Goal: Transaction & Acquisition: Book appointment/travel/reservation

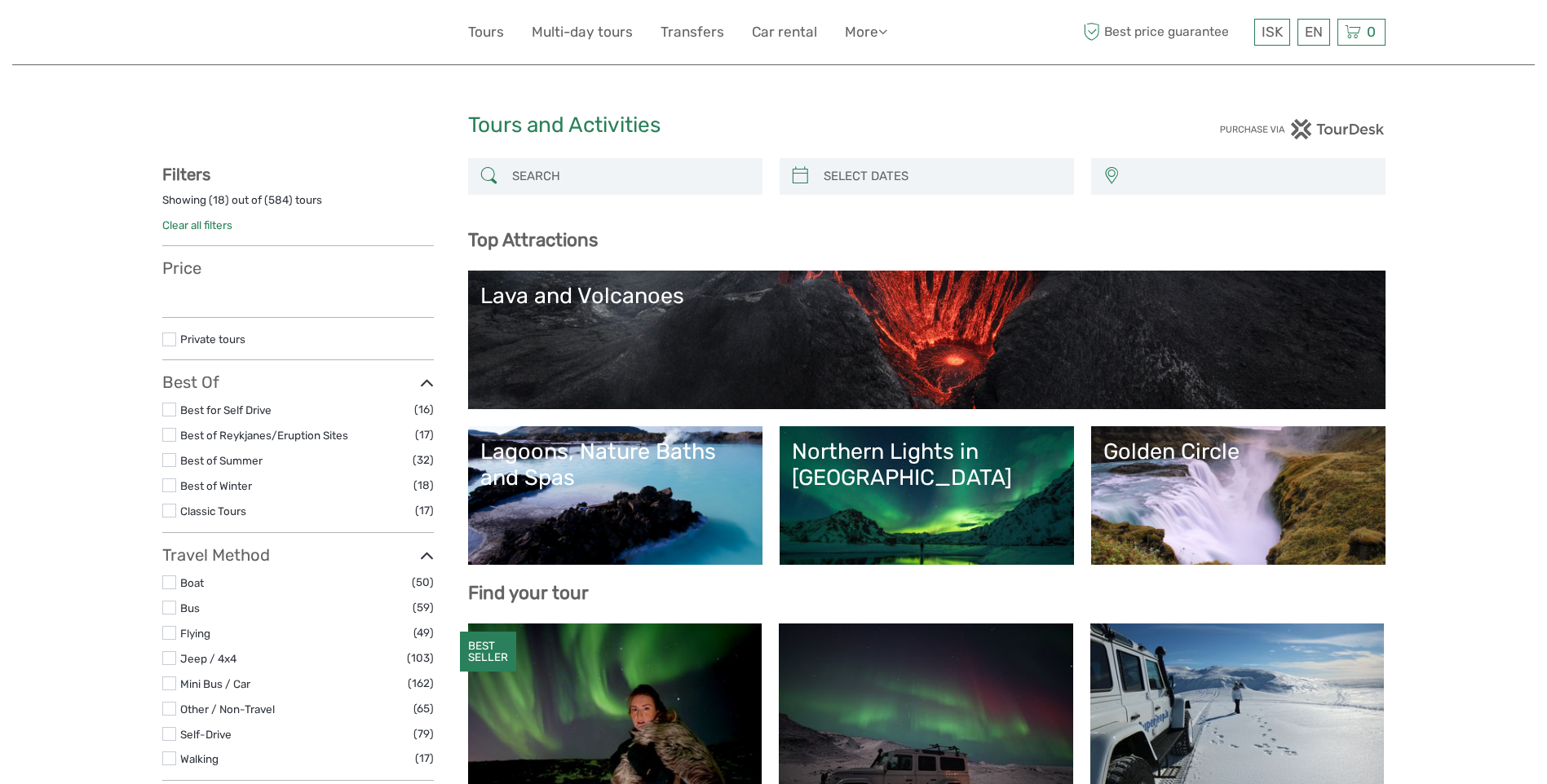
select select
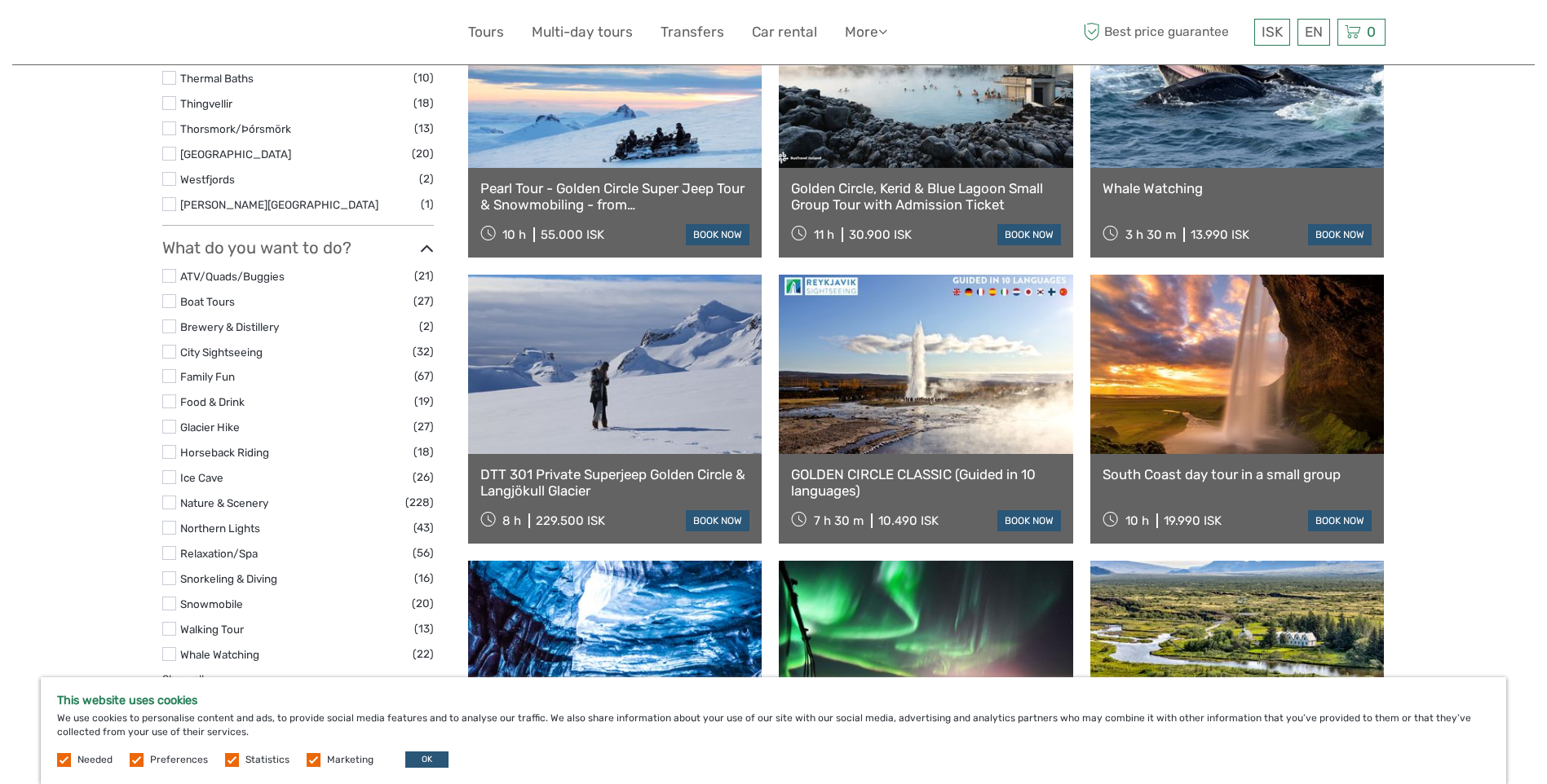
scroll to position [1222, 0]
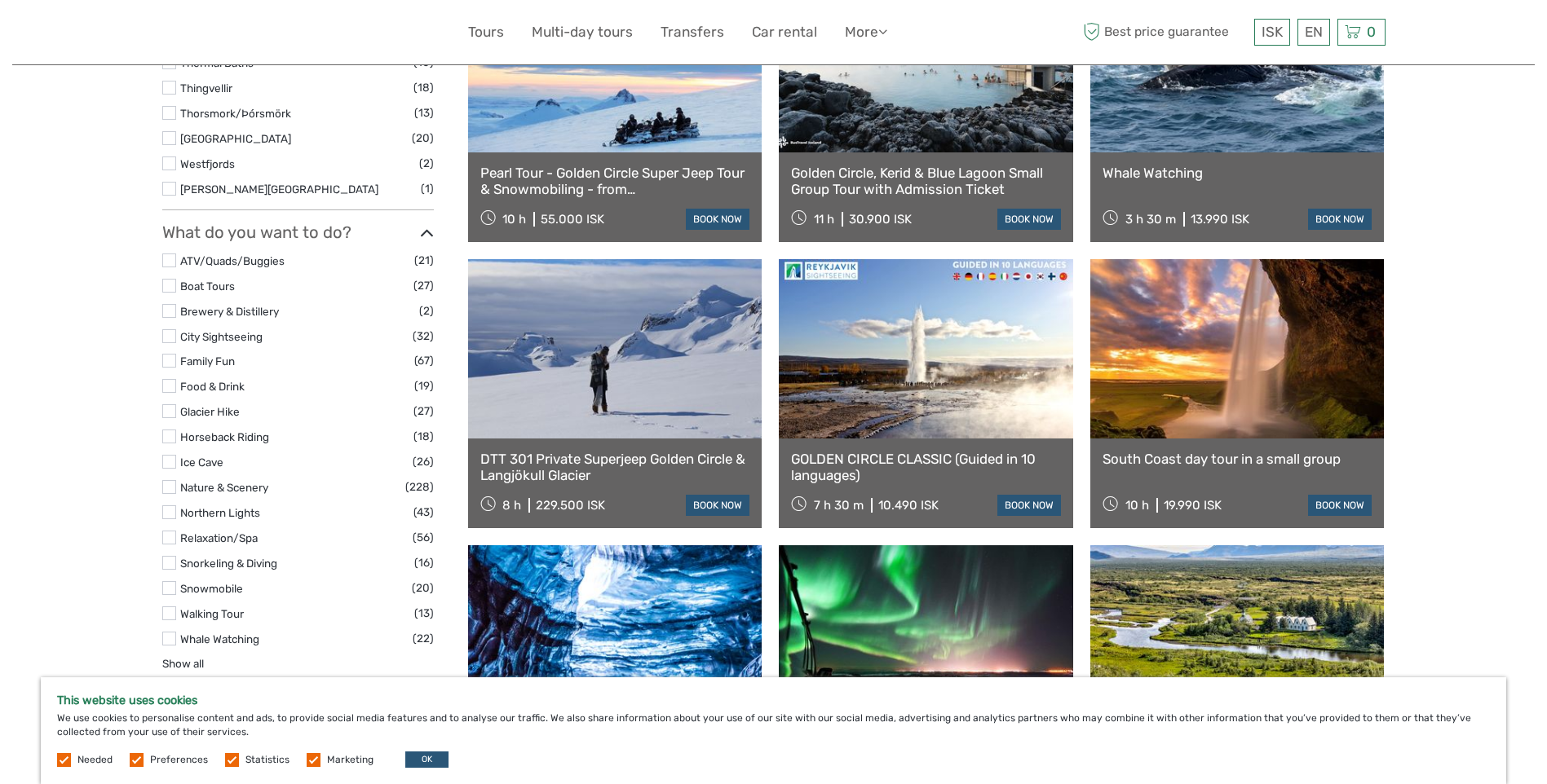
click at [168, 636] on label at bounding box center [169, 638] width 14 height 14
click at [0, 0] on input "checkbox" at bounding box center [0, 0] width 0 height 0
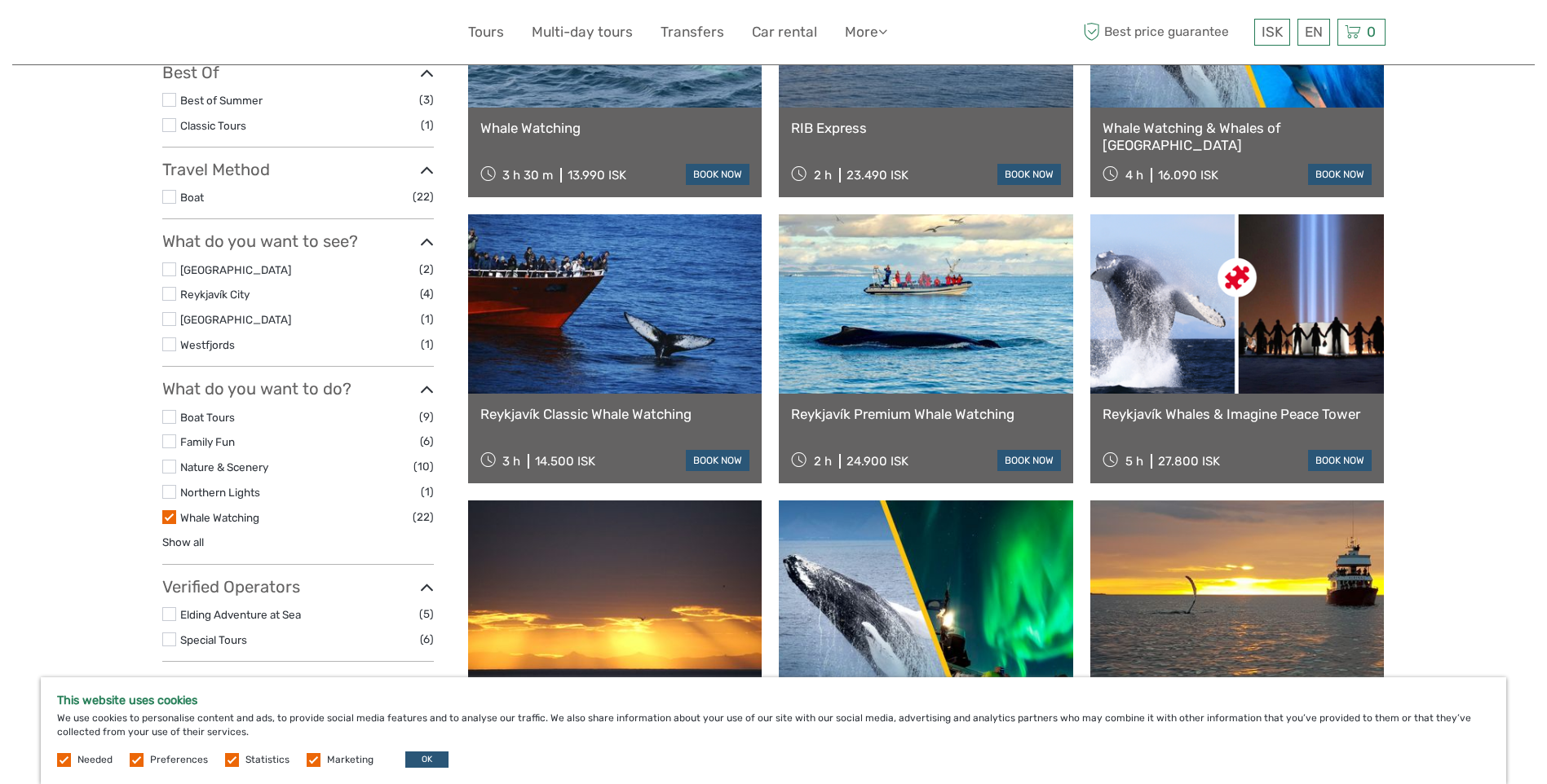
scroll to position [419, 0]
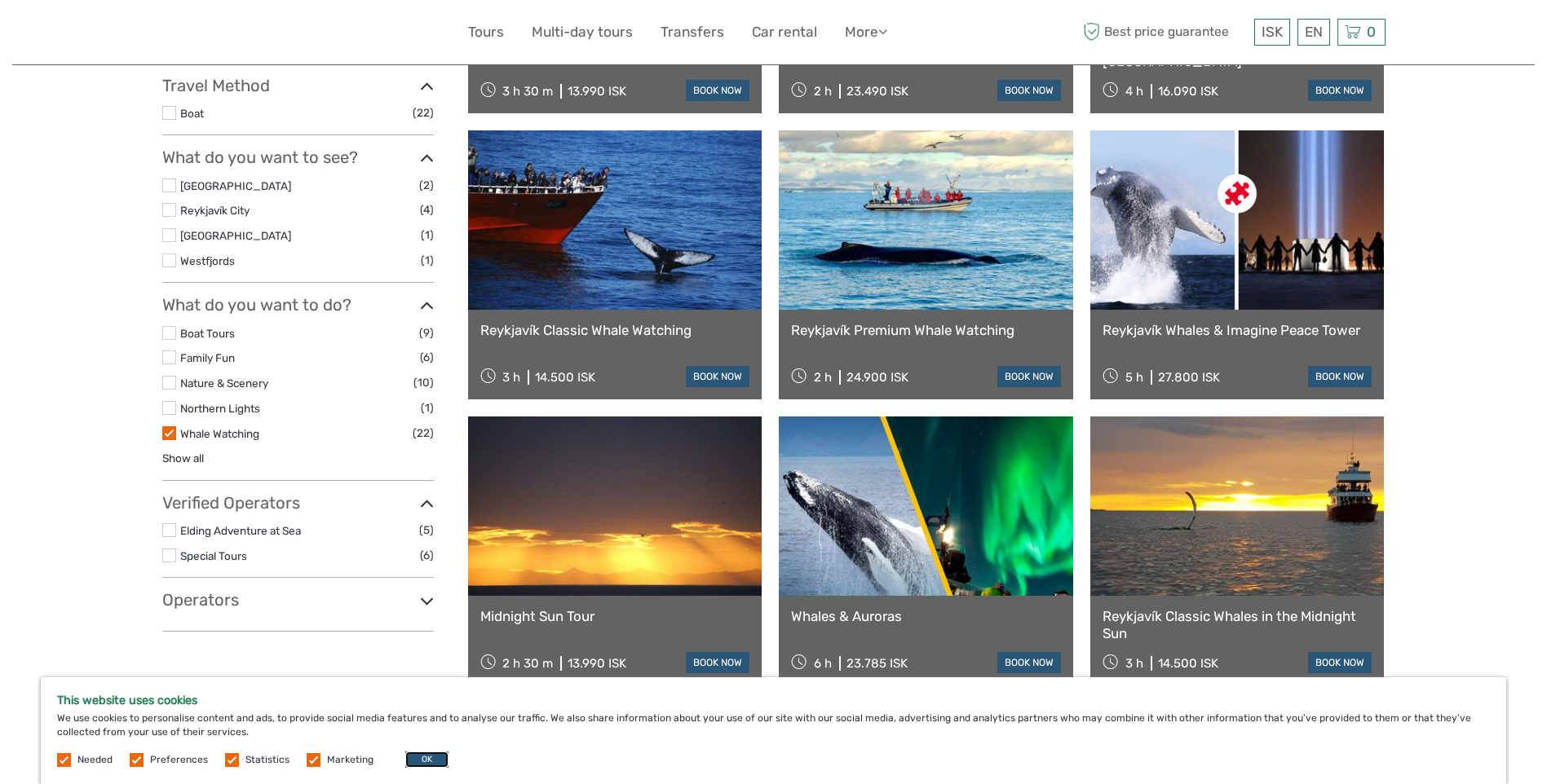
click at [412, 755] on button "OK" at bounding box center [426, 759] width 43 height 16
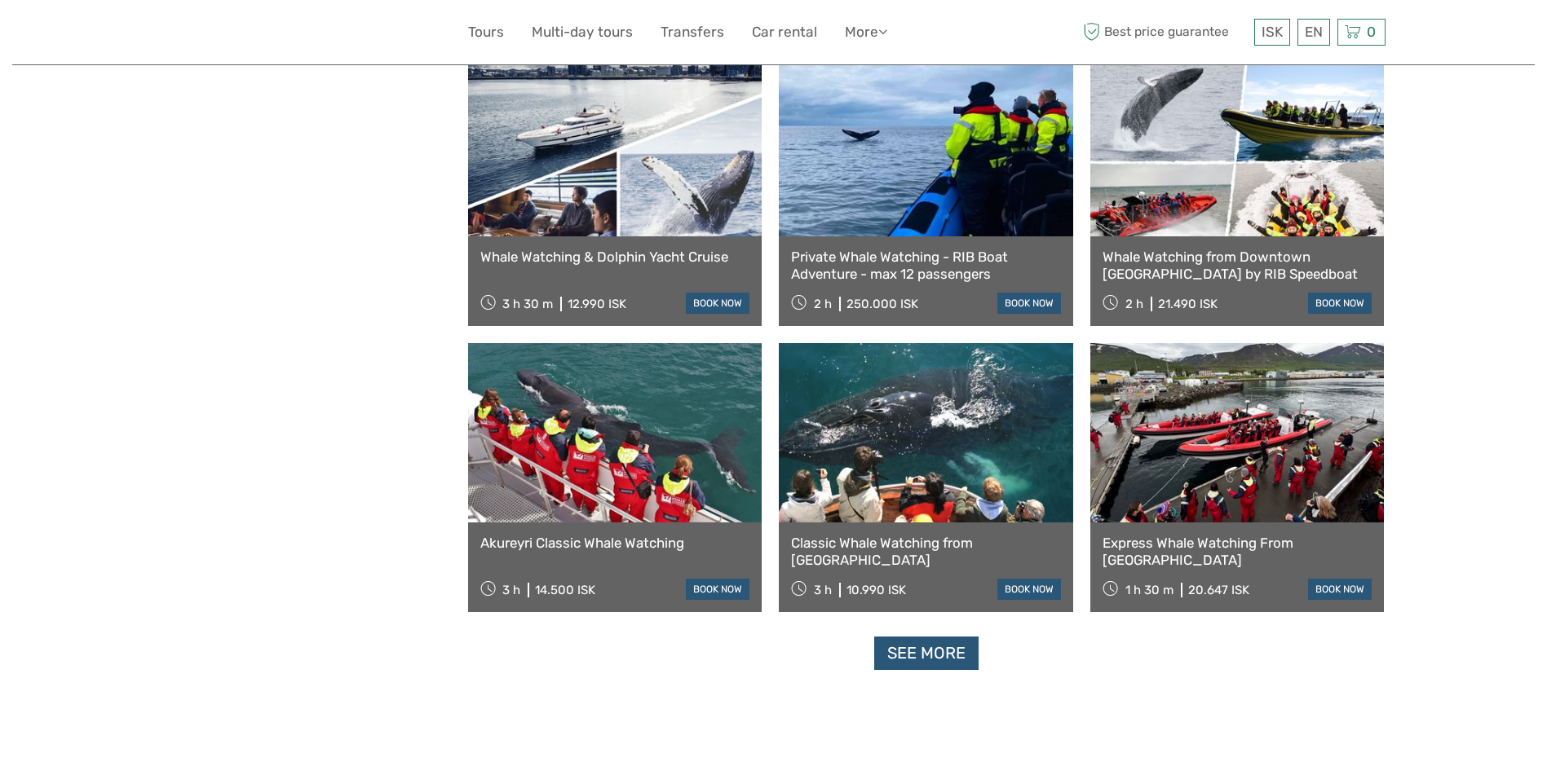
scroll to position [1397, 0]
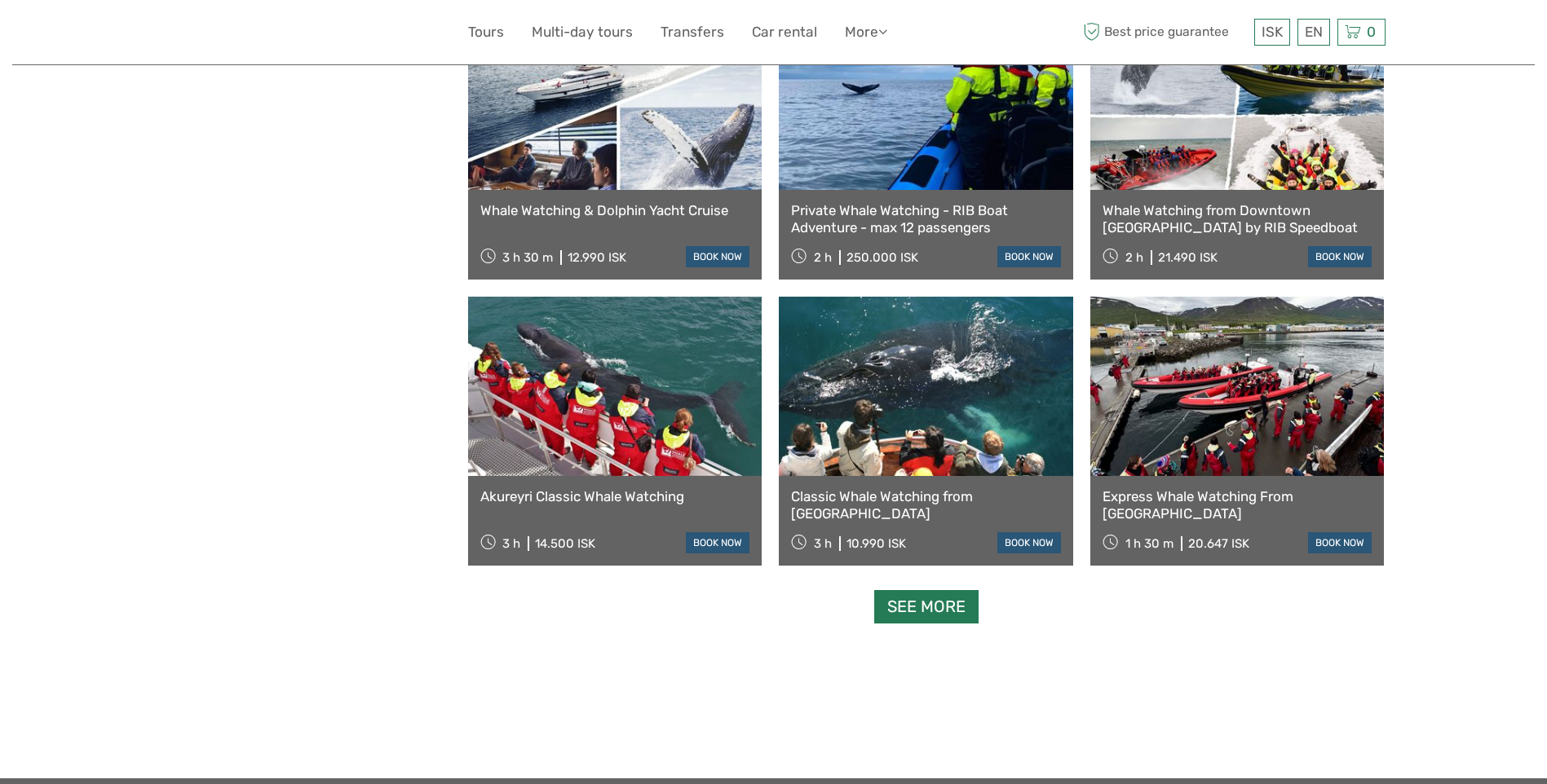
click at [931, 615] on link "See more" at bounding box center [926, 607] width 104 height 34
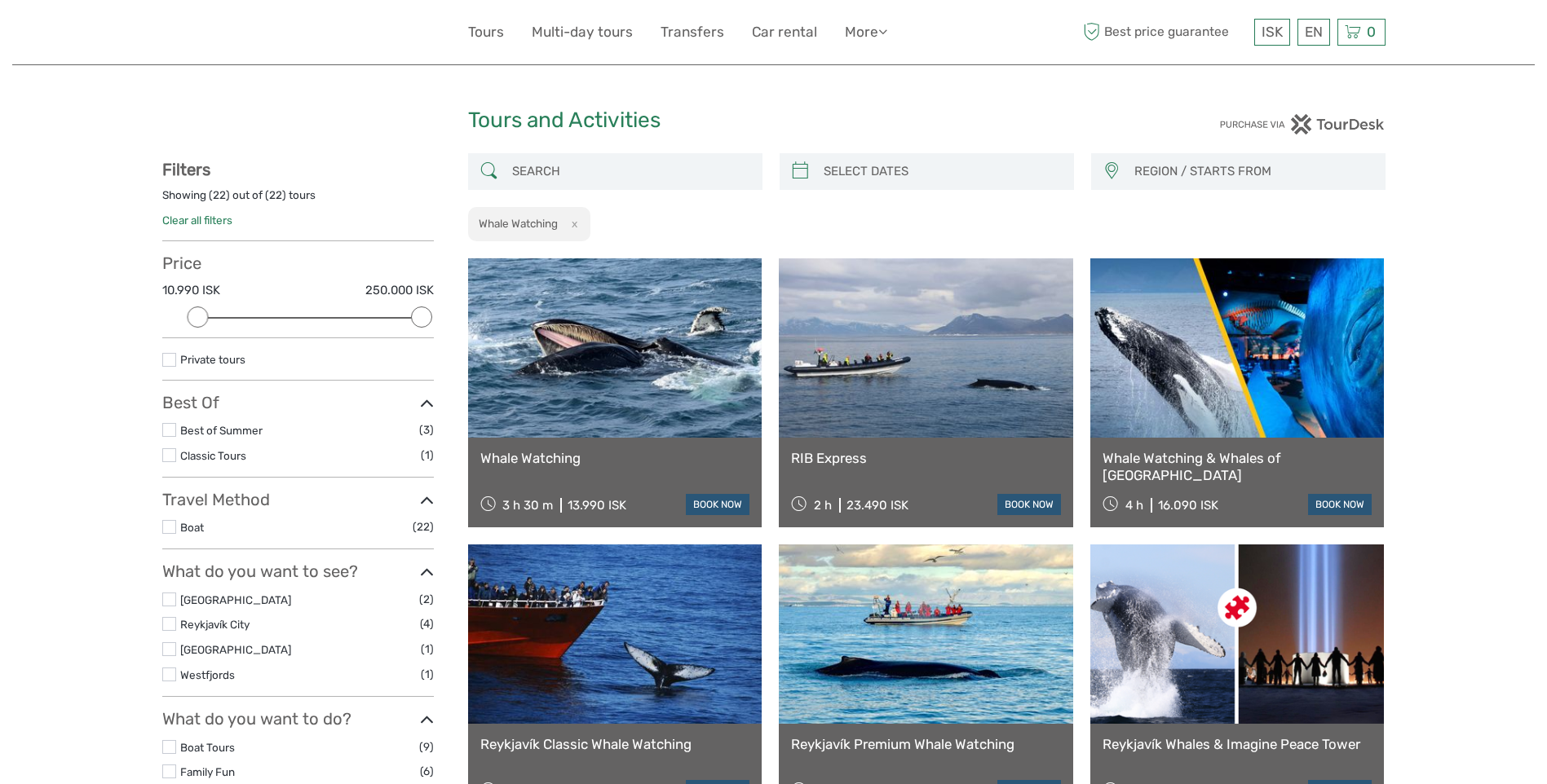
scroll to position [0, 0]
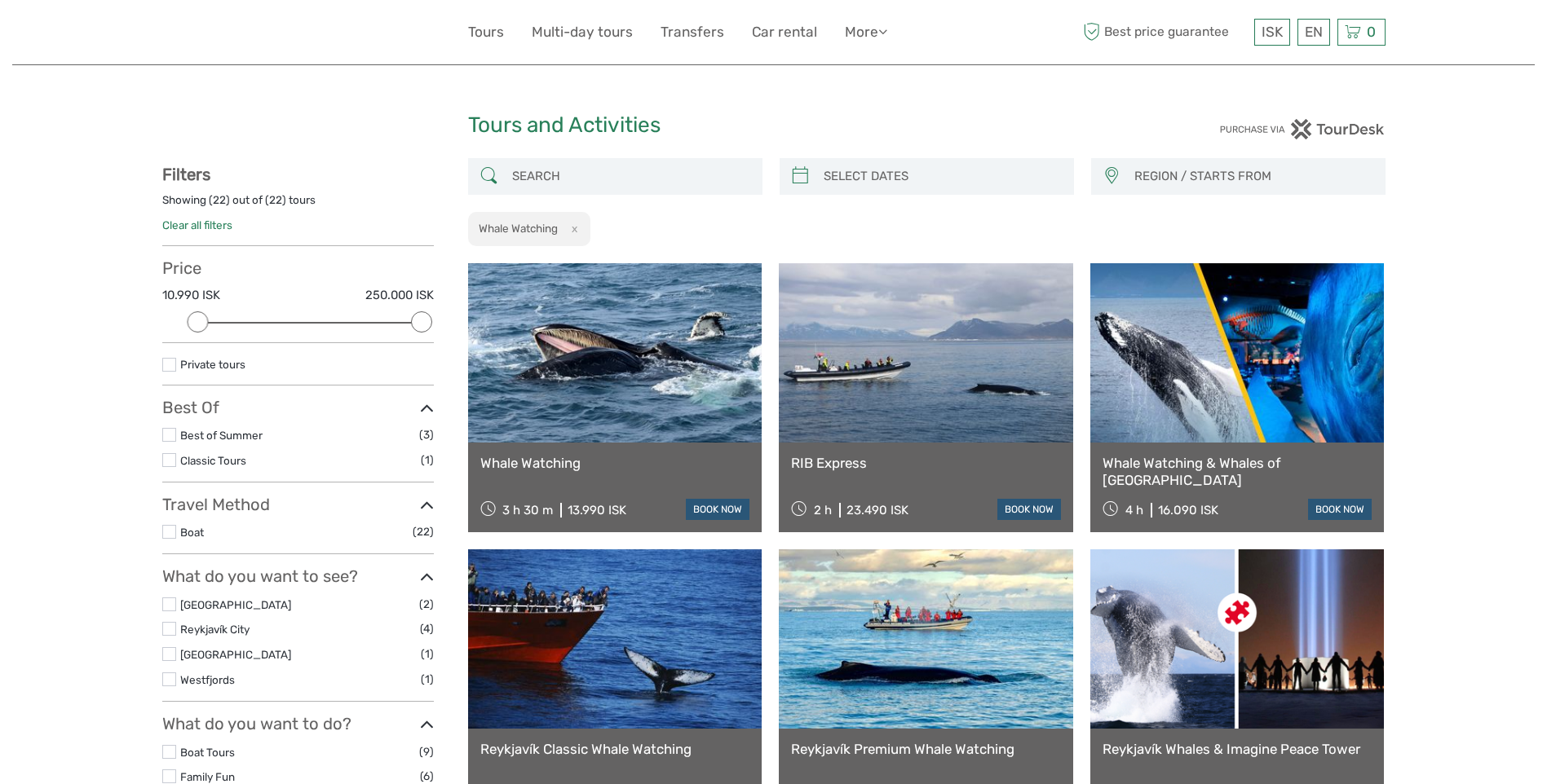
click at [546, 459] on link "Whale Watching" at bounding box center [615, 463] width 270 height 16
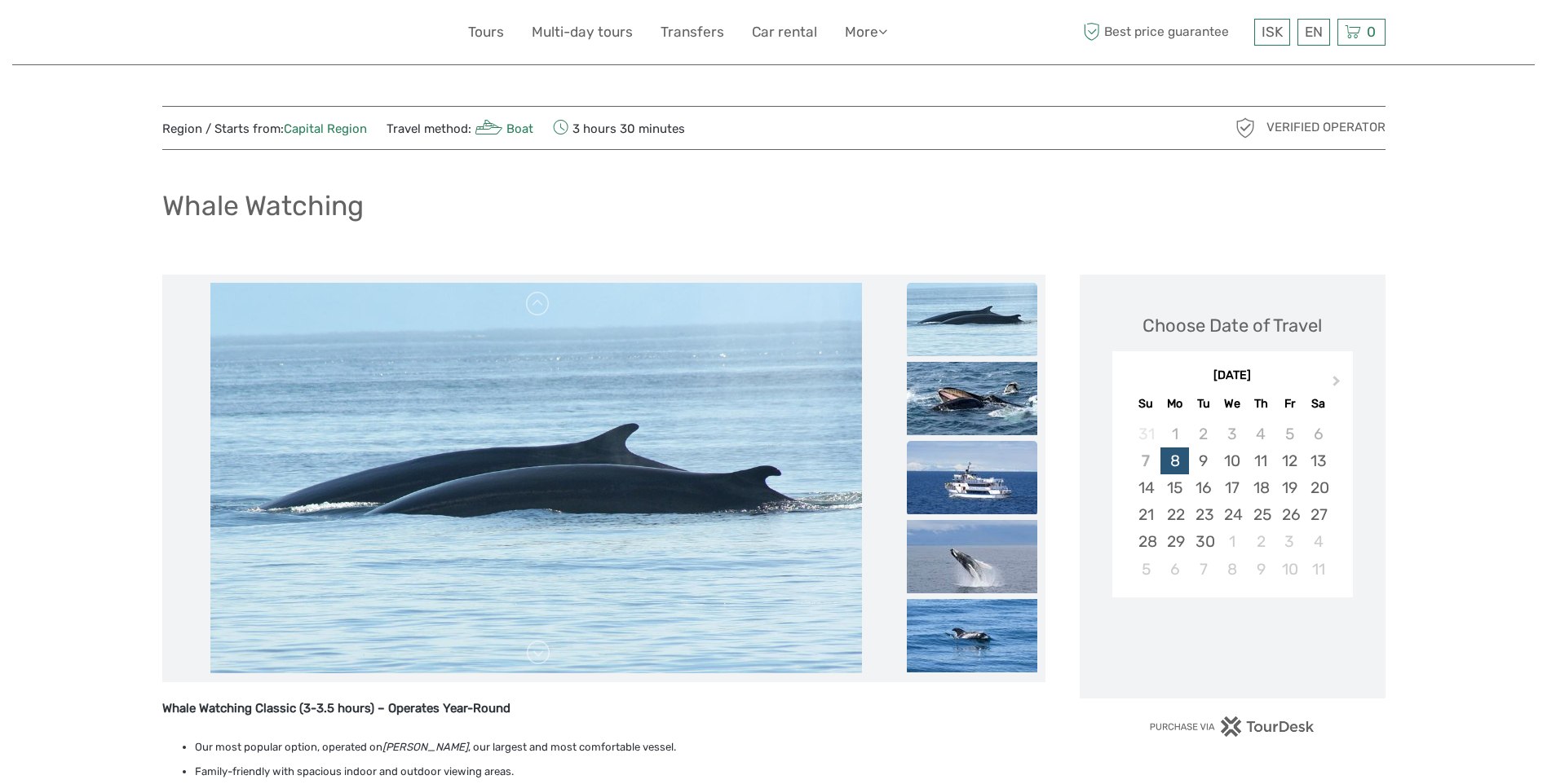
click at [971, 469] on img at bounding box center [972, 477] width 130 height 73
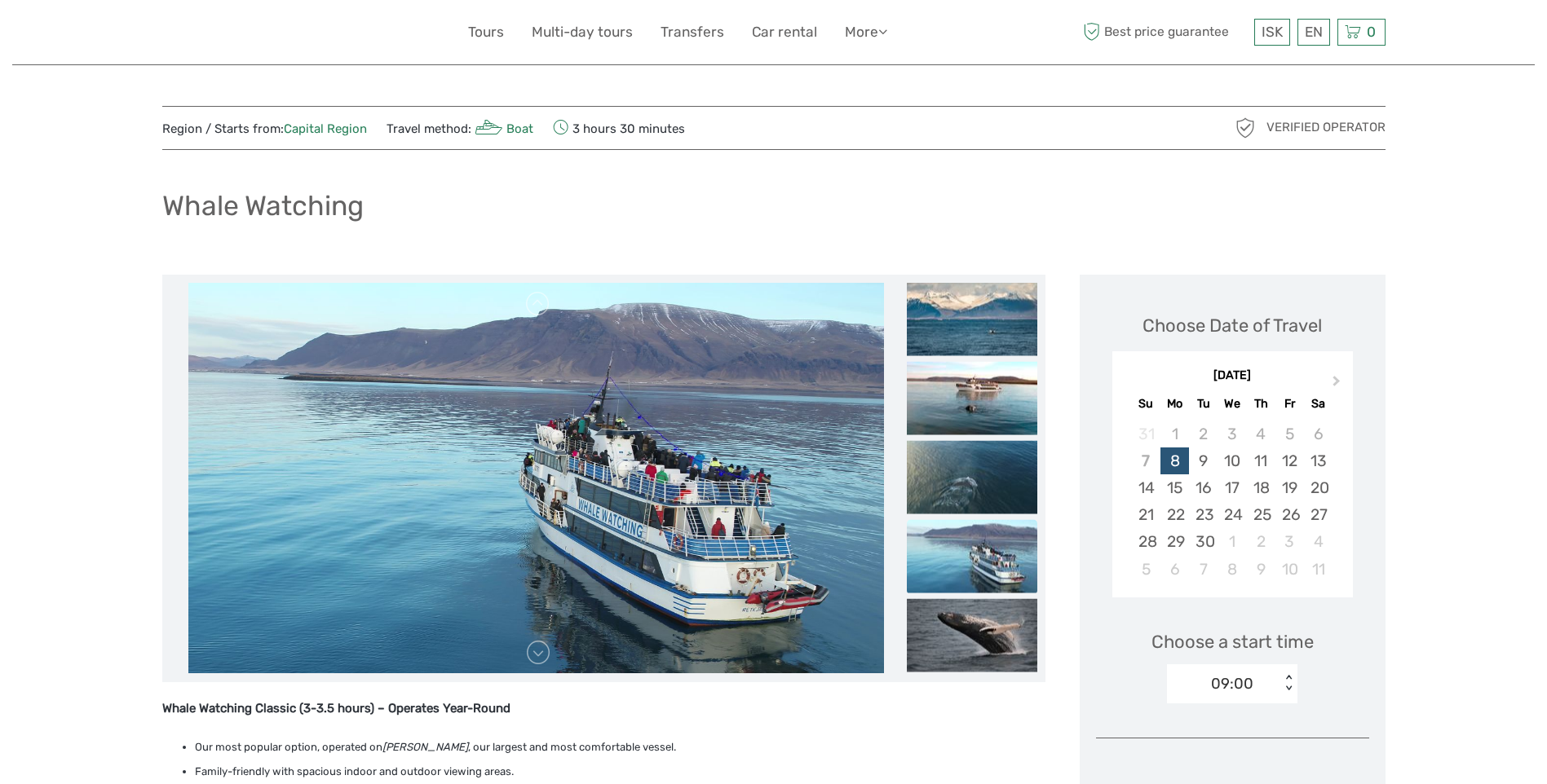
click at [684, 437] on img at bounding box center [536, 478] width 695 height 391
click at [729, 447] on img at bounding box center [536, 478] width 695 height 391
click at [951, 376] on img at bounding box center [972, 397] width 130 height 73
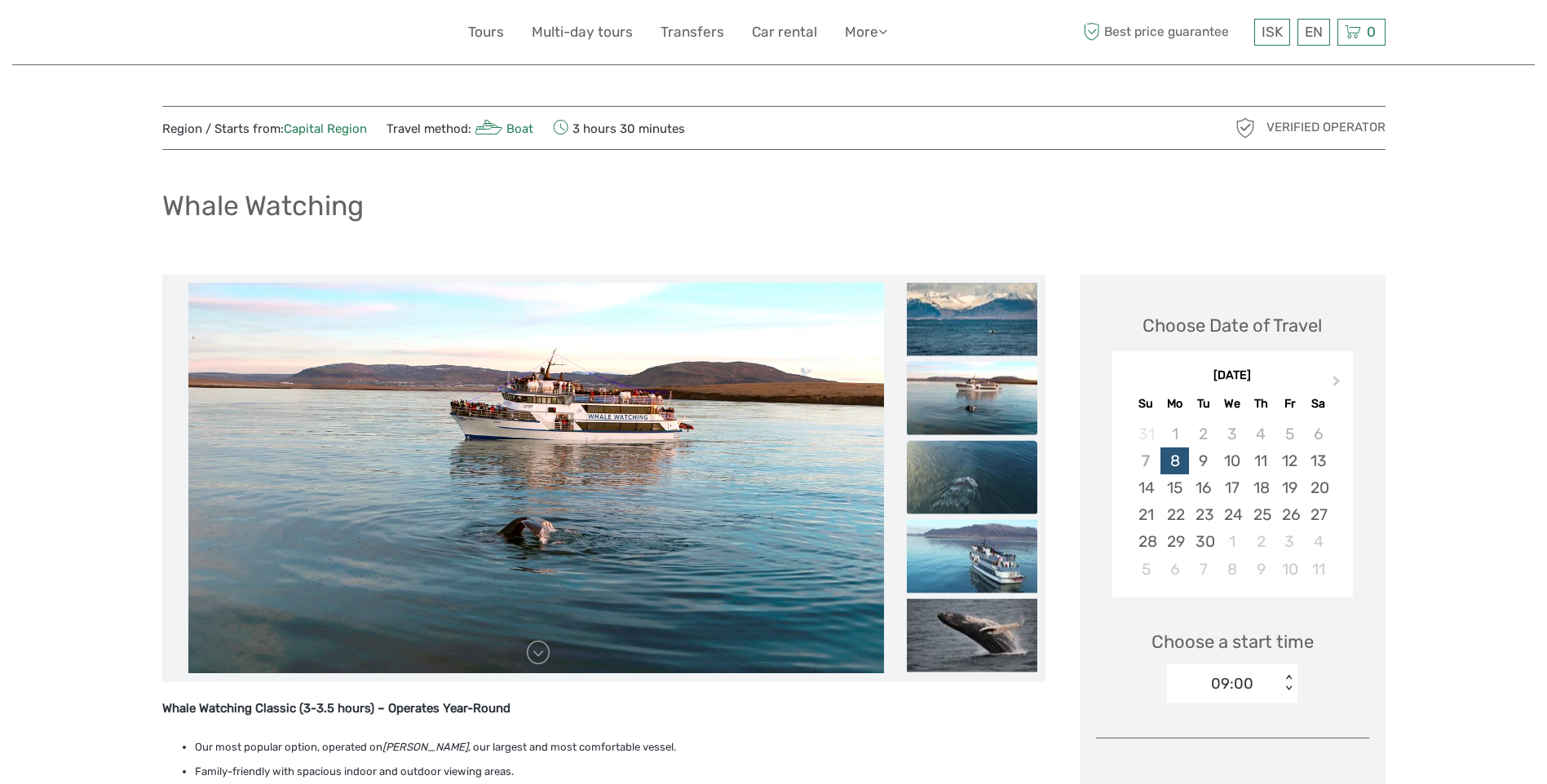
click at [972, 460] on img at bounding box center [972, 476] width 130 height 73
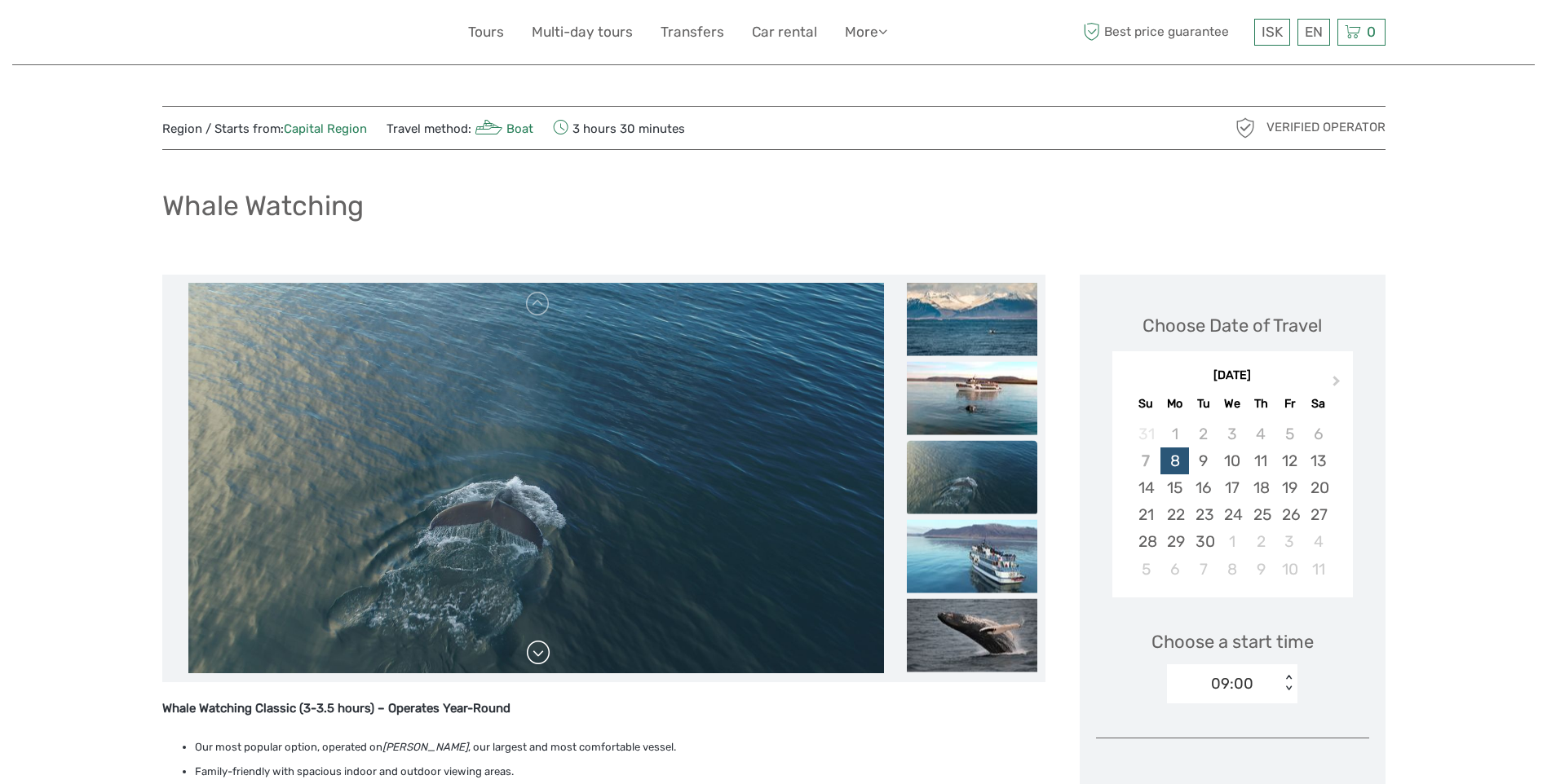
click at [540, 655] on link at bounding box center [538, 652] width 26 height 26
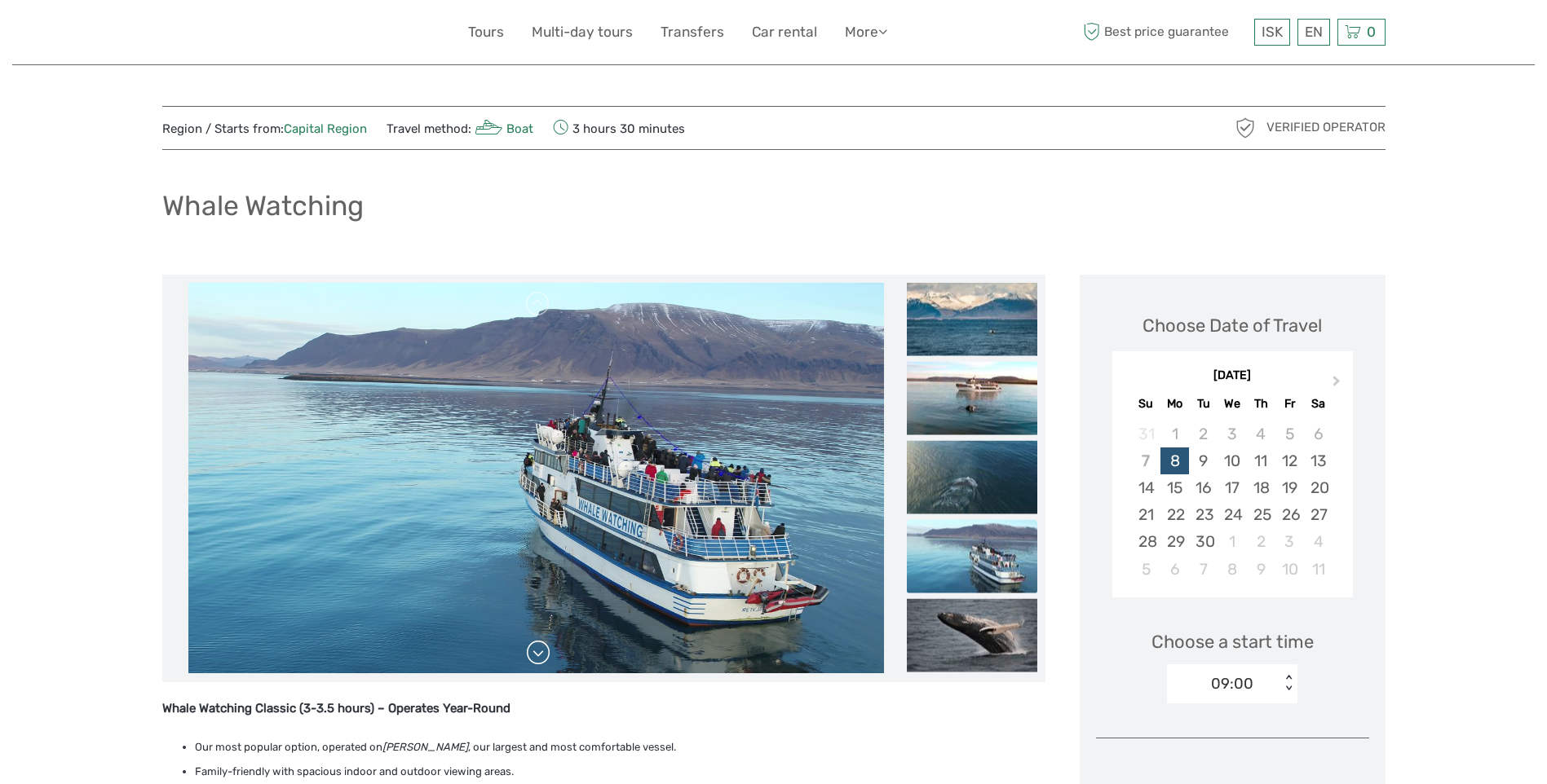
click at [544, 655] on link at bounding box center [538, 652] width 26 height 26
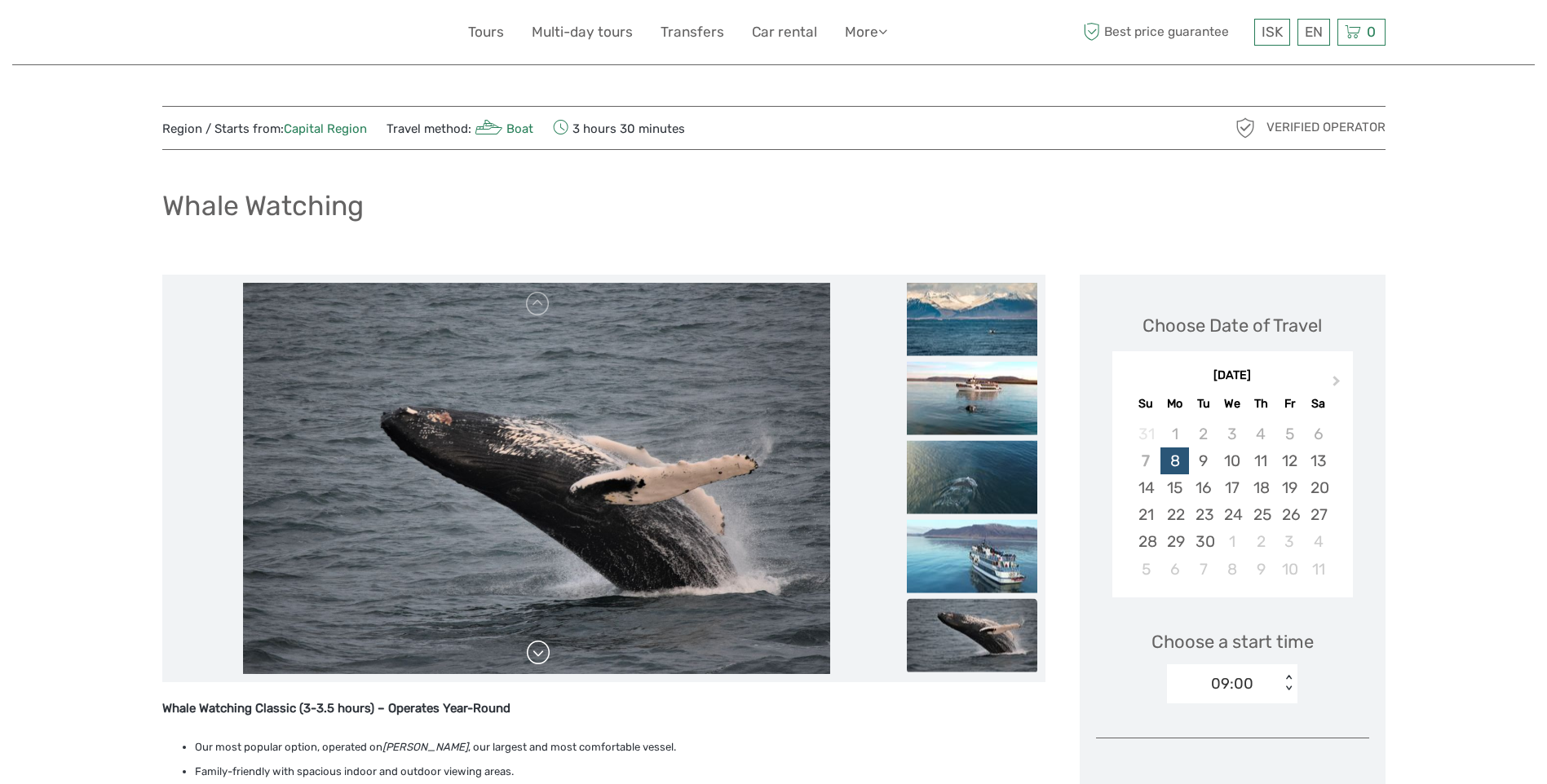
click at [544, 655] on link at bounding box center [538, 652] width 26 height 26
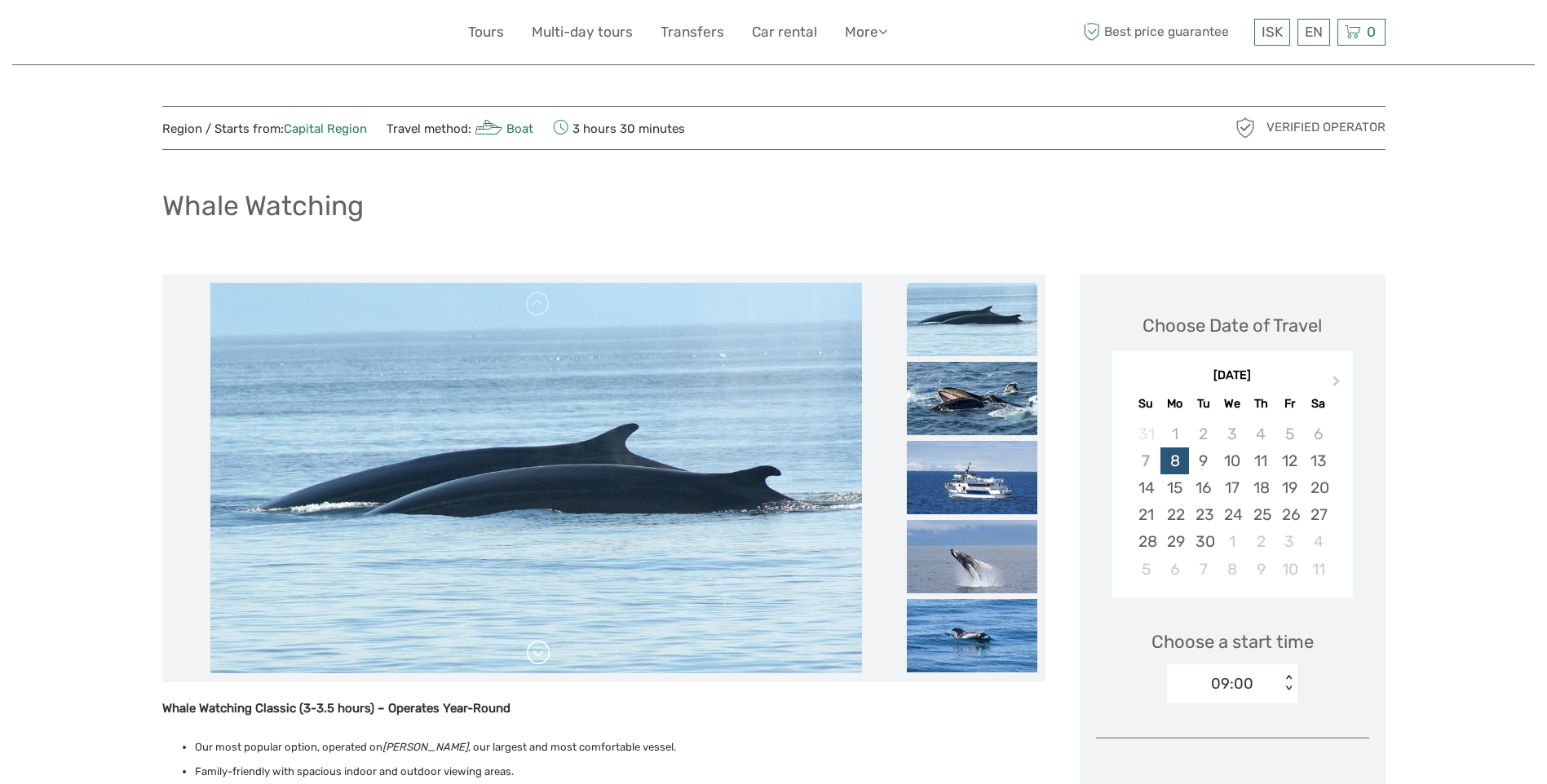
click at [544, 655] on img at bounding box center [535, 478] width 651 height 391
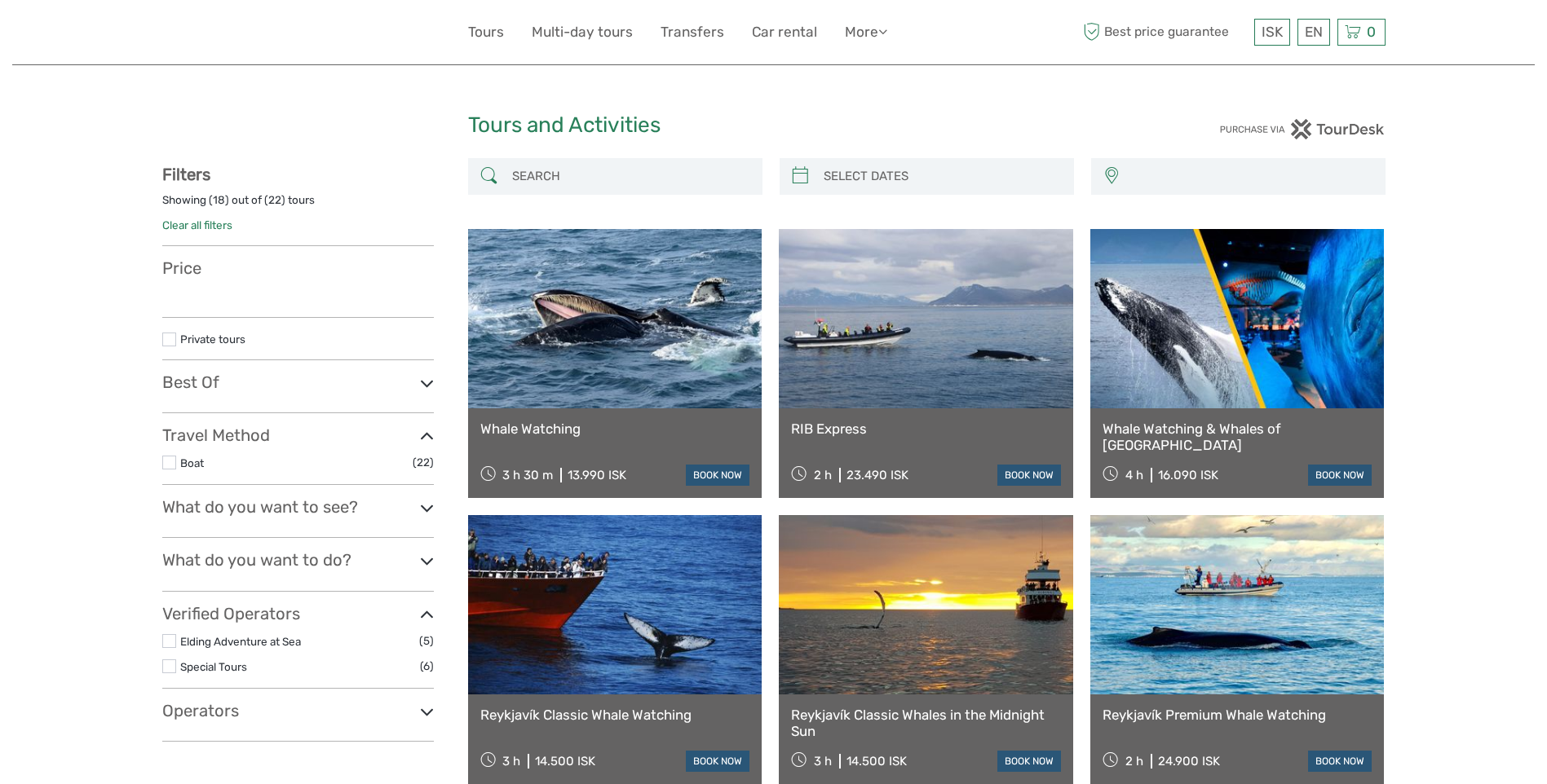
select select
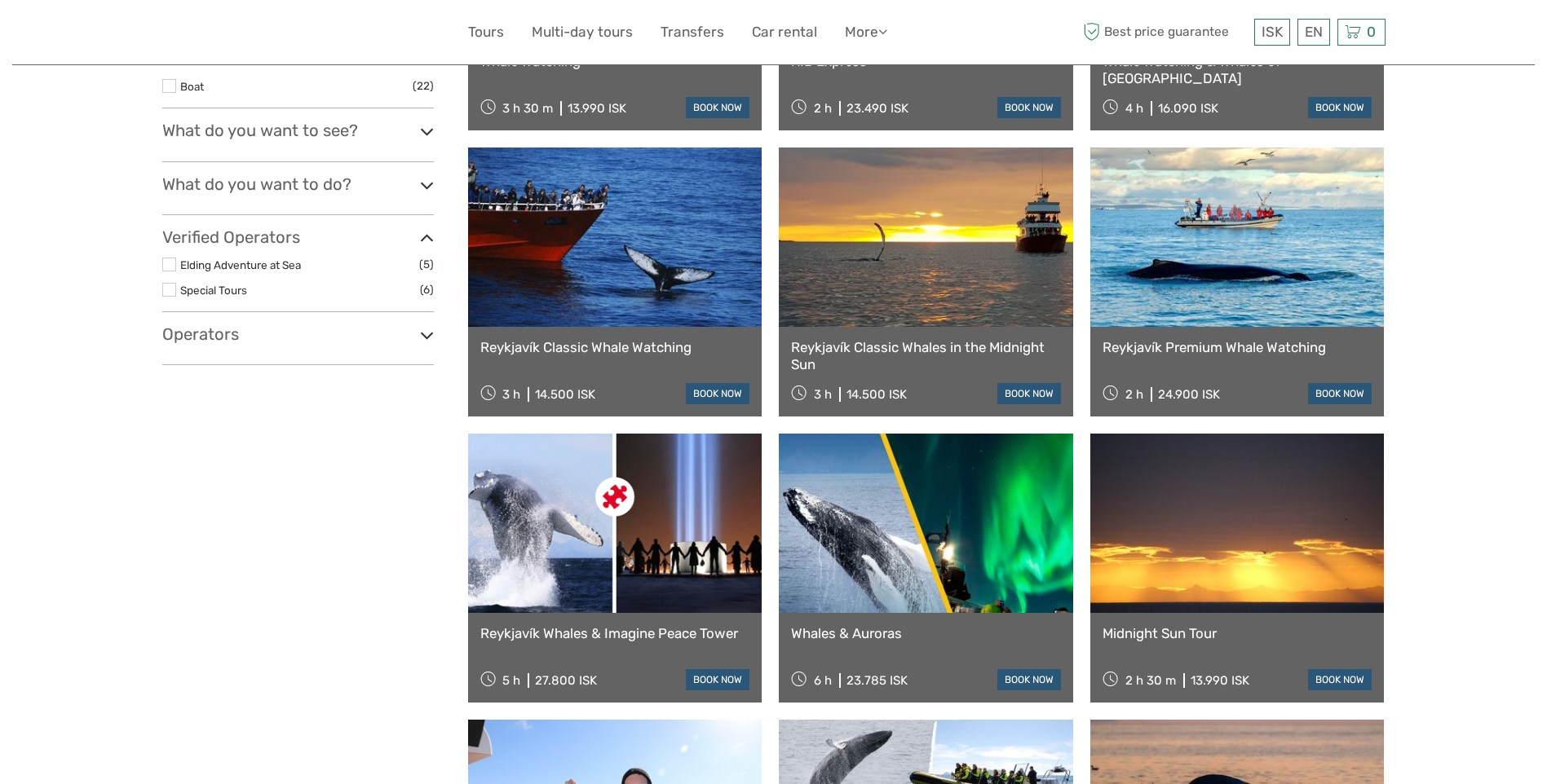
scroll to position [407, 0]
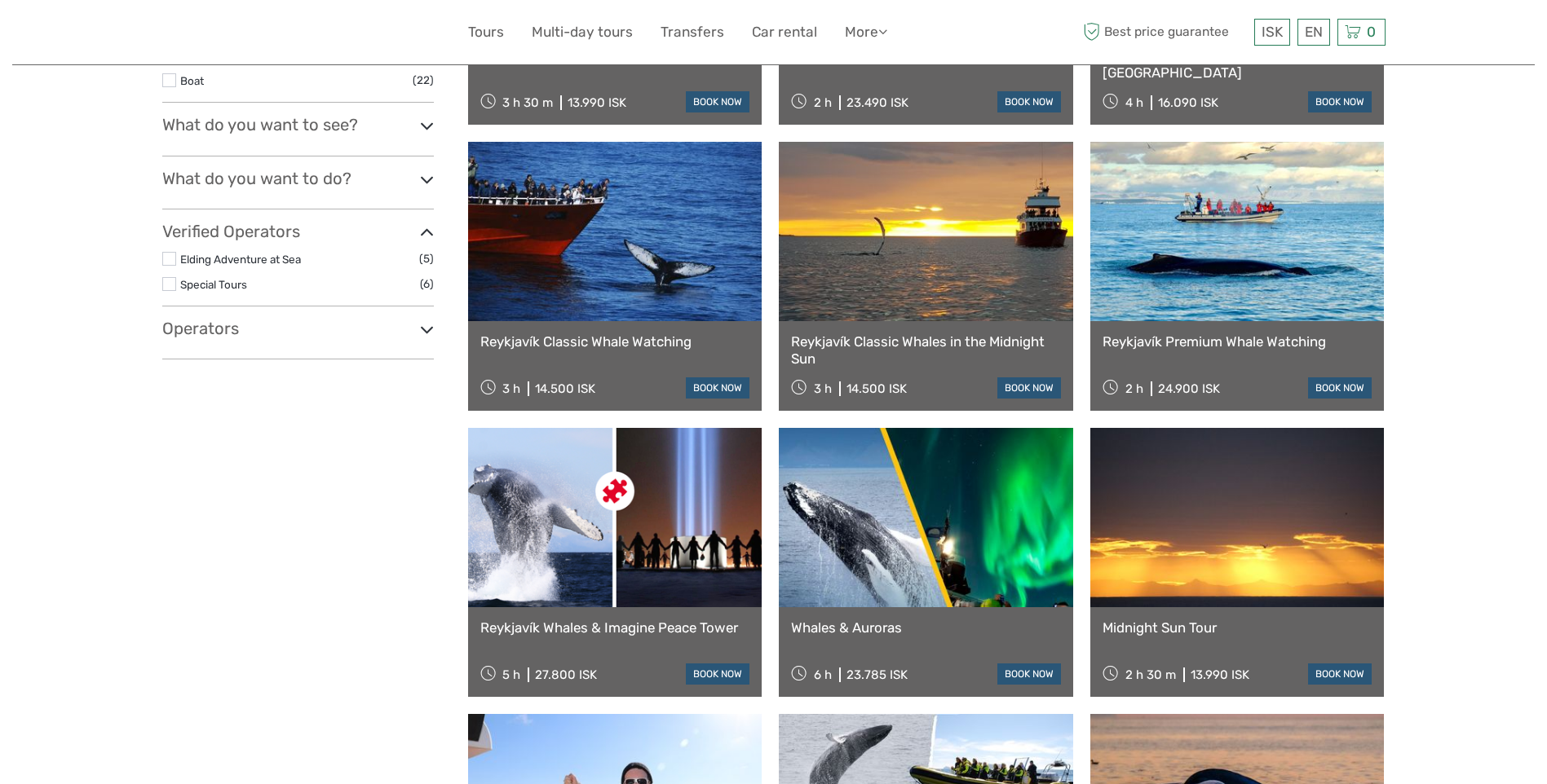
click at [596, 339] on link "Reykjavík Classic Whale Watching" at bounding box center [615, 341] width 270 height 16
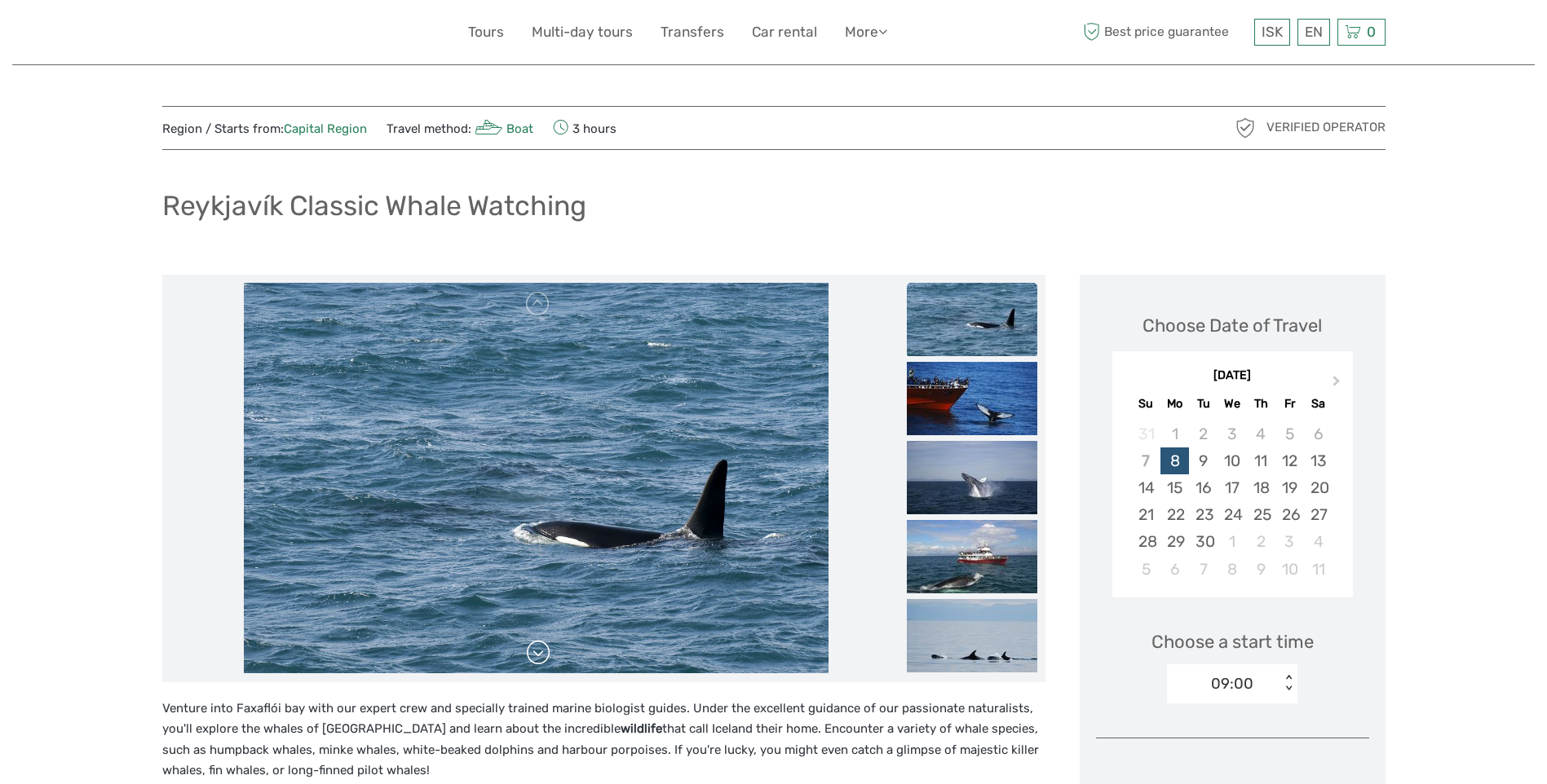
click at [540, 656] on link at bounding box center [538, 652] width 26 height 26
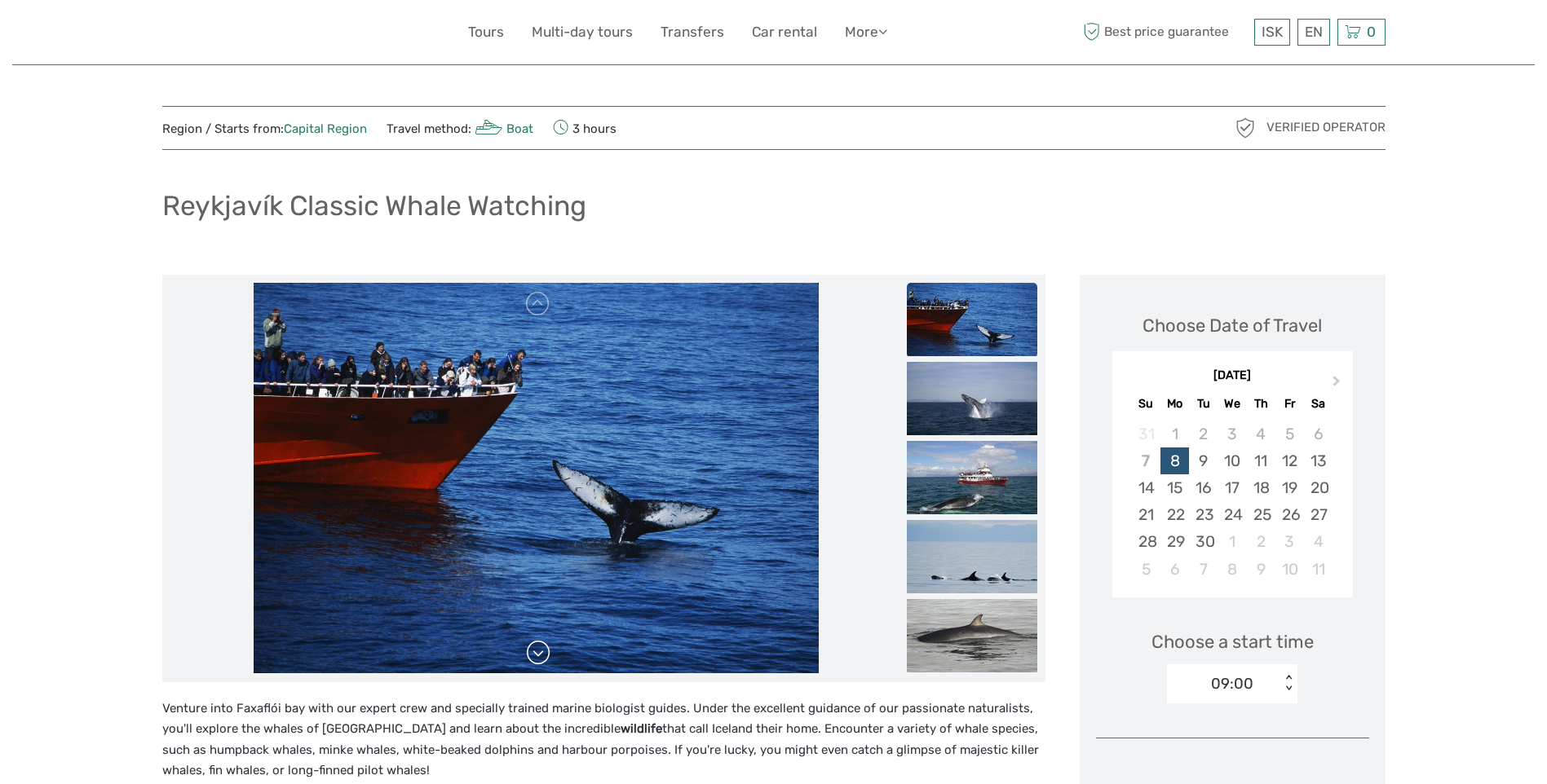
click at [541, 656] on link at bounding box center [538, 652] width 26 height 26
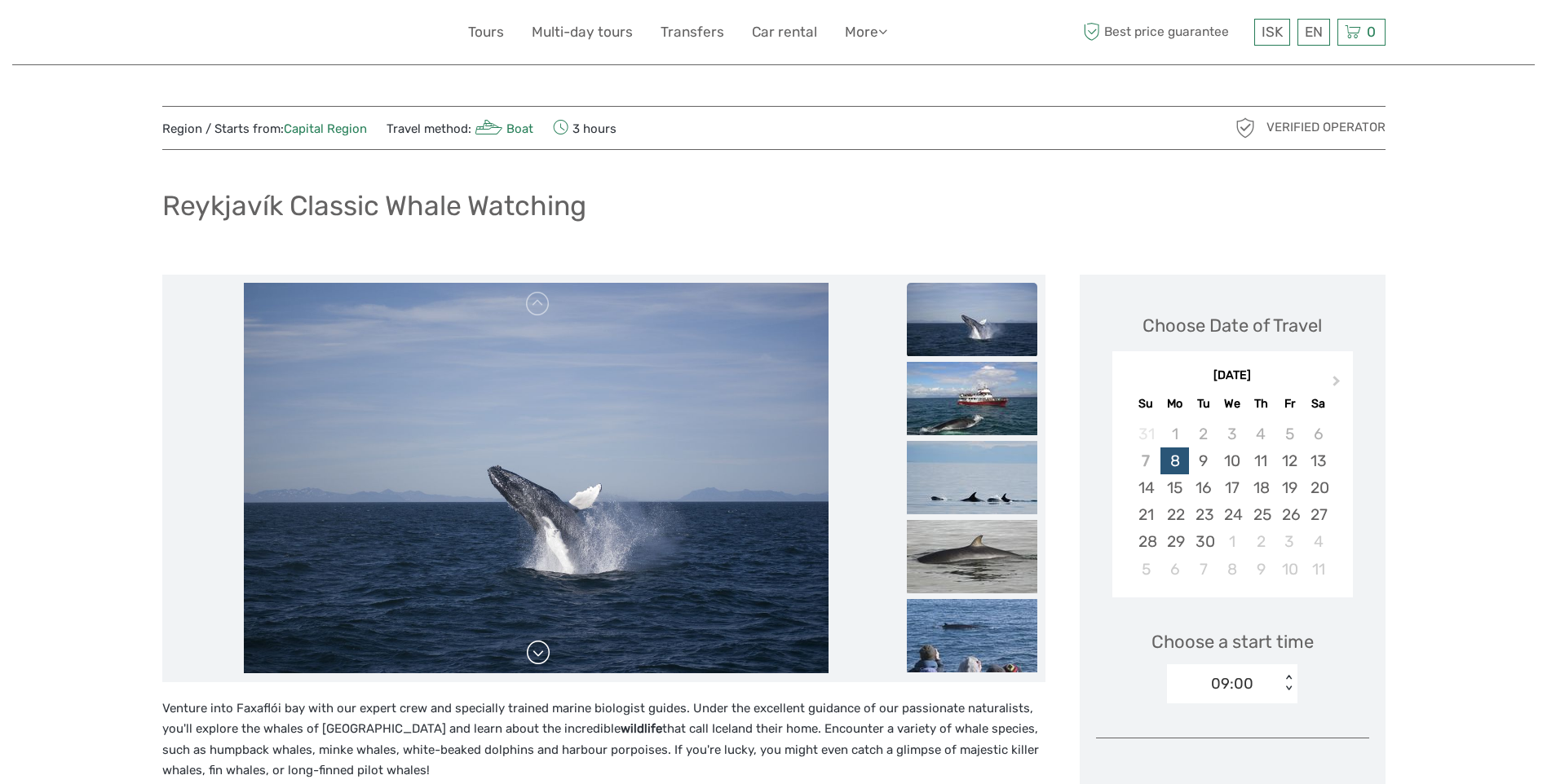
click at [541, 656] on link at bounding box center [538, 652] width 26 height 26
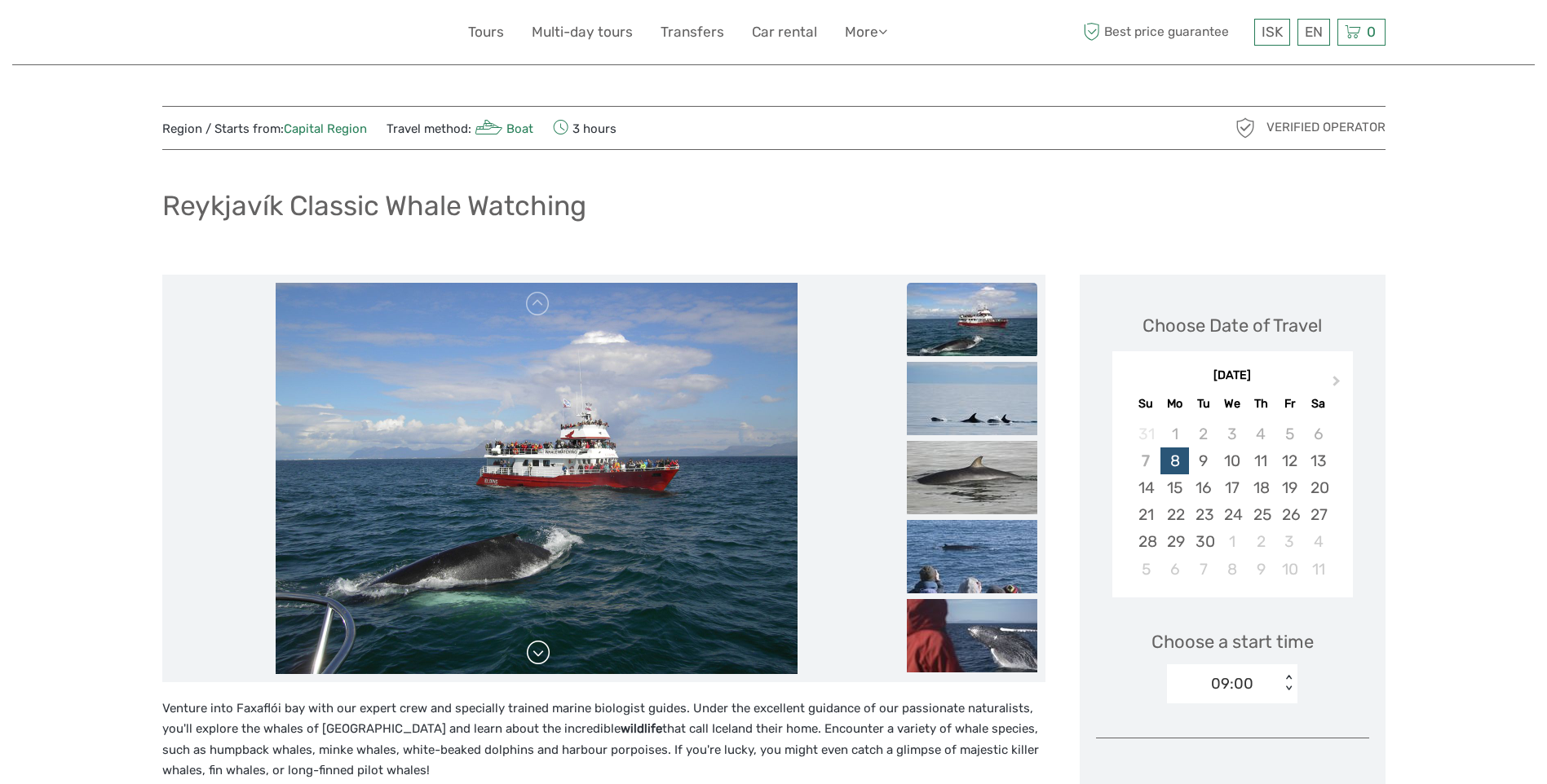
click at [541, 656] on link at bounding box center [538, 652] width 26 height 26
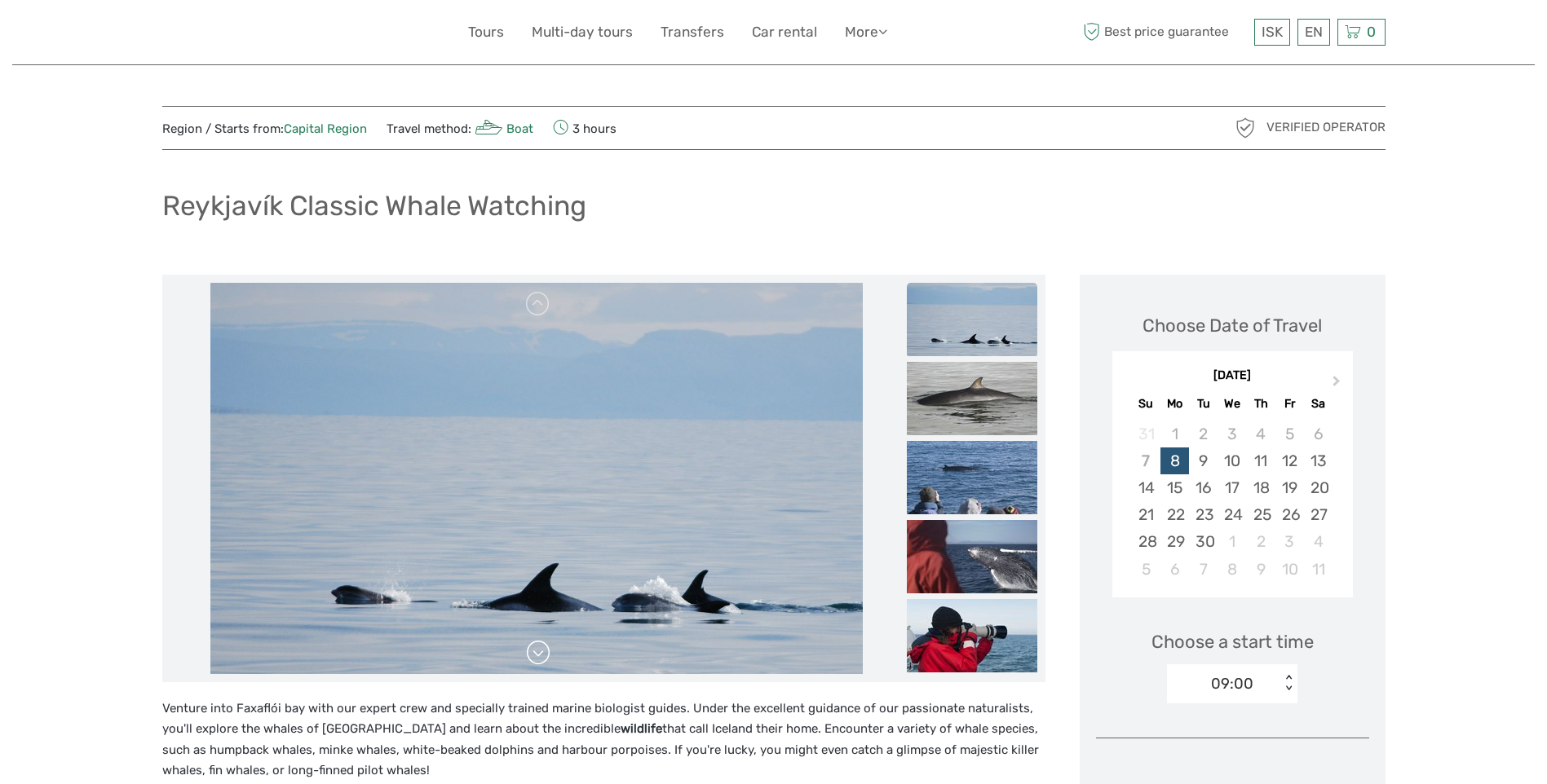
click at [541, 656] on link at bounding box center [538, 652] width 26 height 26
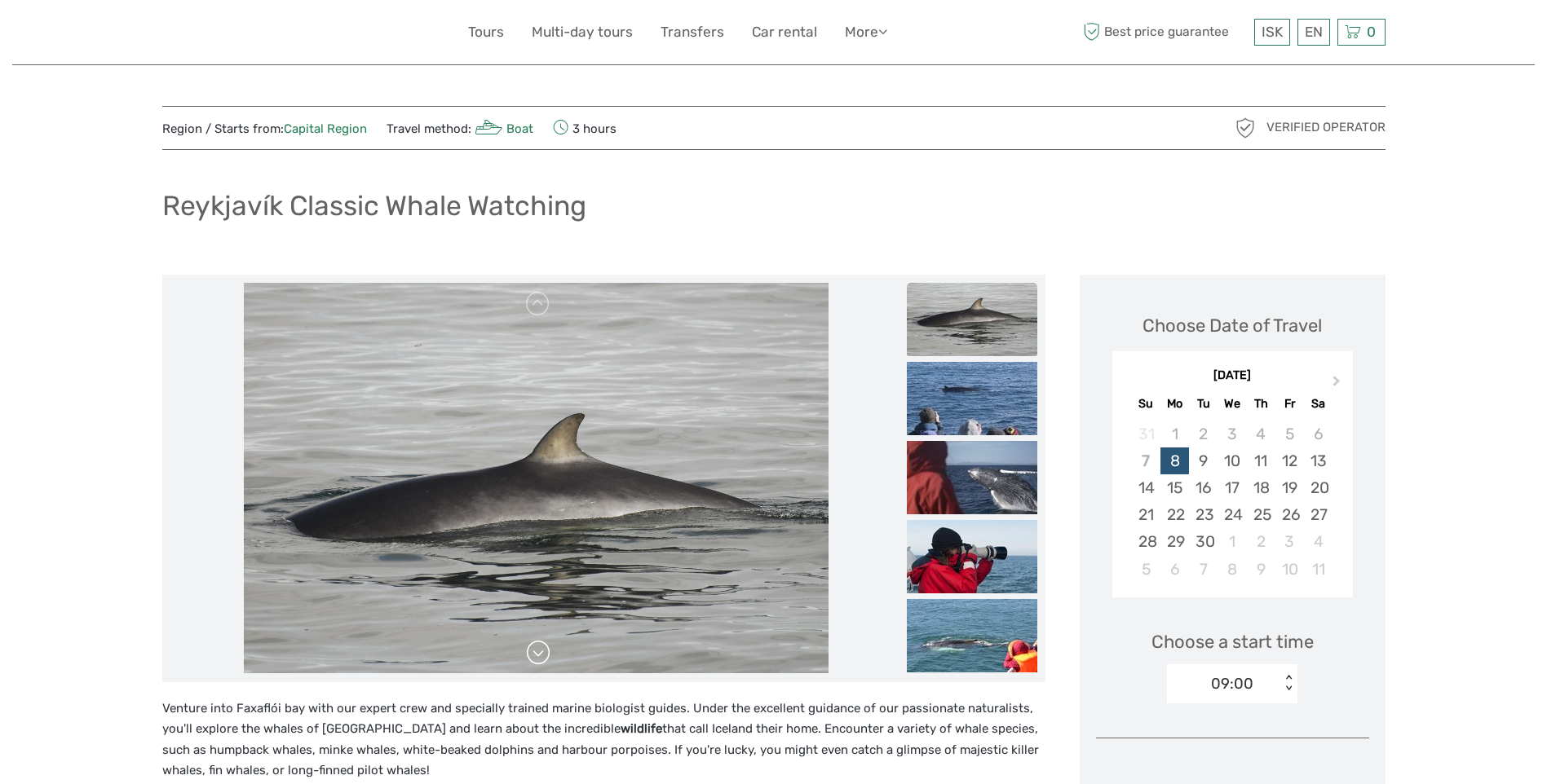
click at [541, 656] on link at bounding box center [538, 652] width 26 height 26
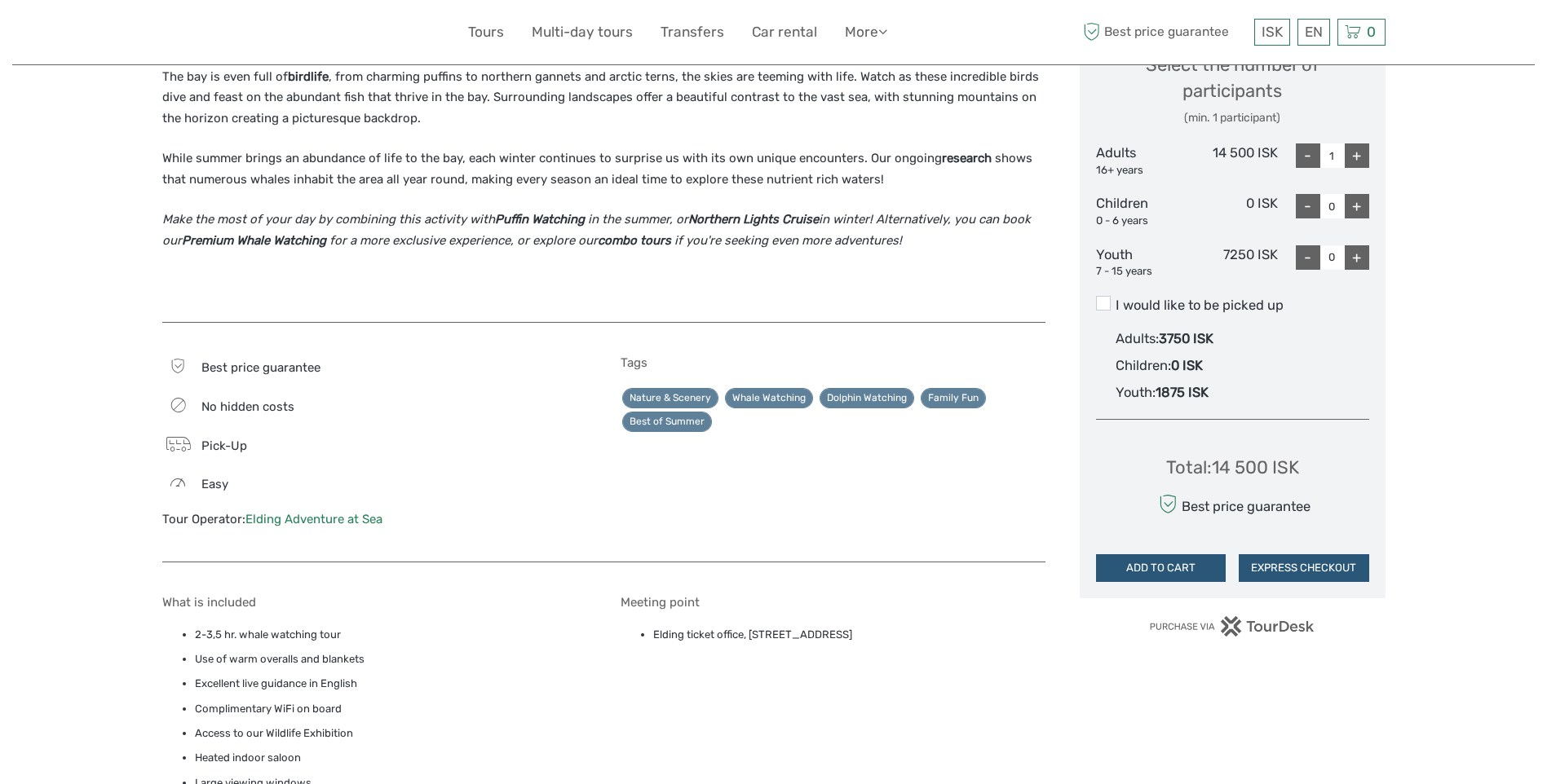
scroll to position [978, 0]
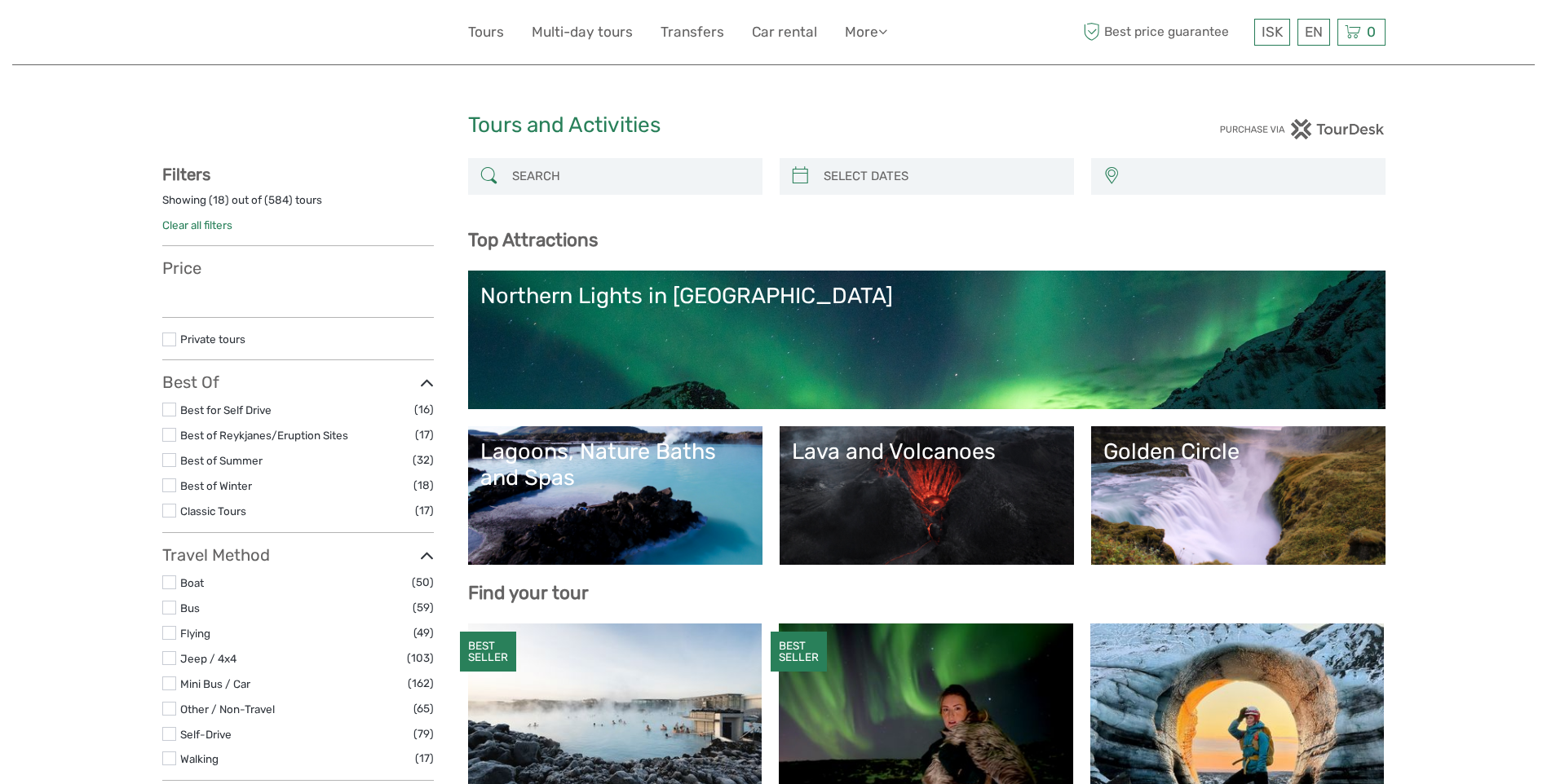
select select
